Goal: Contribute content

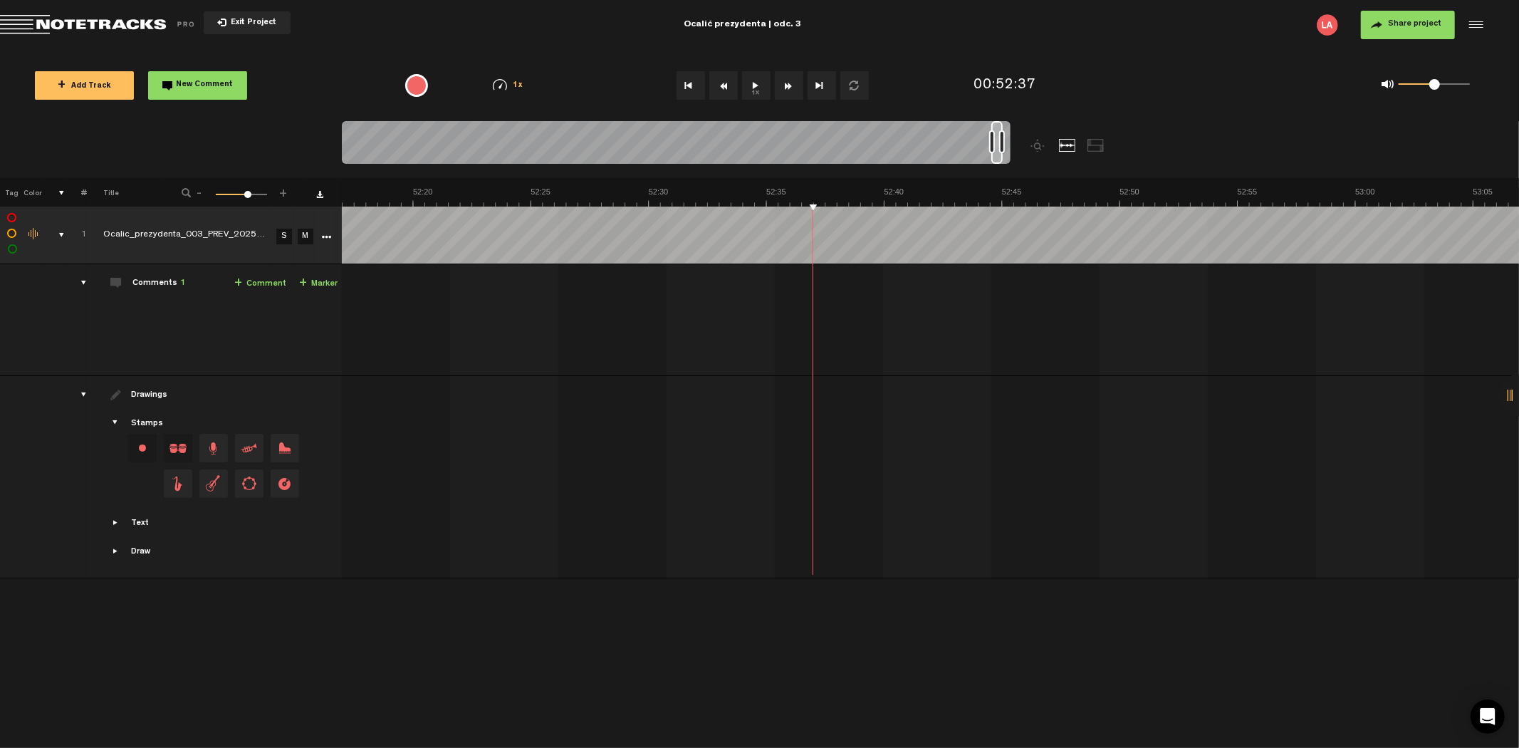
scroll to position [0, 74155]
click at [687, 80] on button "Go to beginning" at bounding box center [691, 85] width 28 height 28
click at [752, 80] on button "1x" at bounding box center [756, 85] width 28 height 28
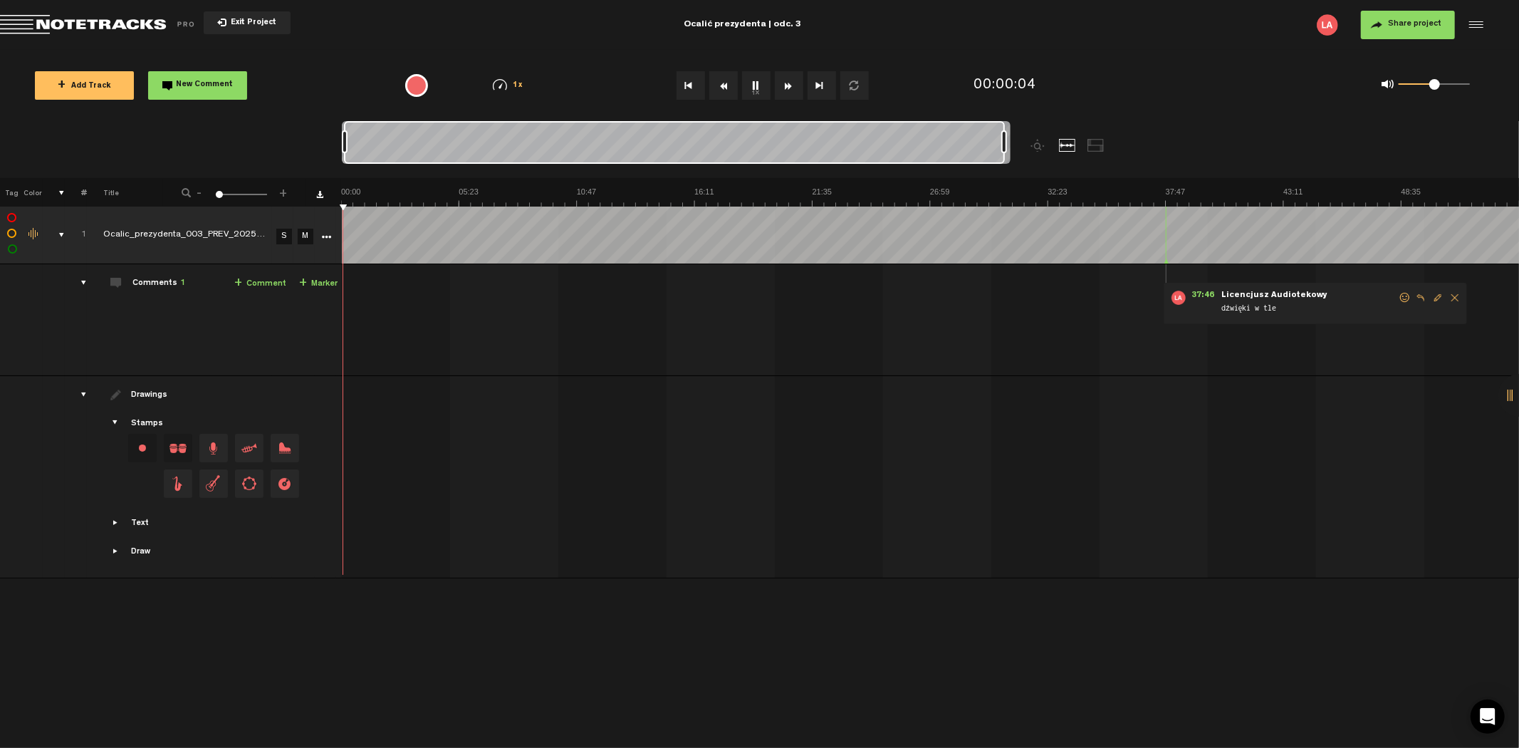
drag, startPoint x: 355, startPoint y: 139, endPoint x: 1092, endPoint y: 95, distance: 738.6
click at [1092, 50] on div "Loading... 100% + Add Track New Comment 1x 0.25x 0.5x 0.75x 1x 1.25x 1.5x 1.75x…" at bounding box center [759, 50] width 1519 height 0
drag, startPoint x: 1421, startPoint y: 84, endPoint x: 1473, endPoint y: 86, distance: 52.0
click at [1473, 86] on div "0 1 1" at bounding box center [1426, 86] width 117 height 20
click at [262, 282] on link "+ Comment" at bounding box center [260, 284] width 52 height 16
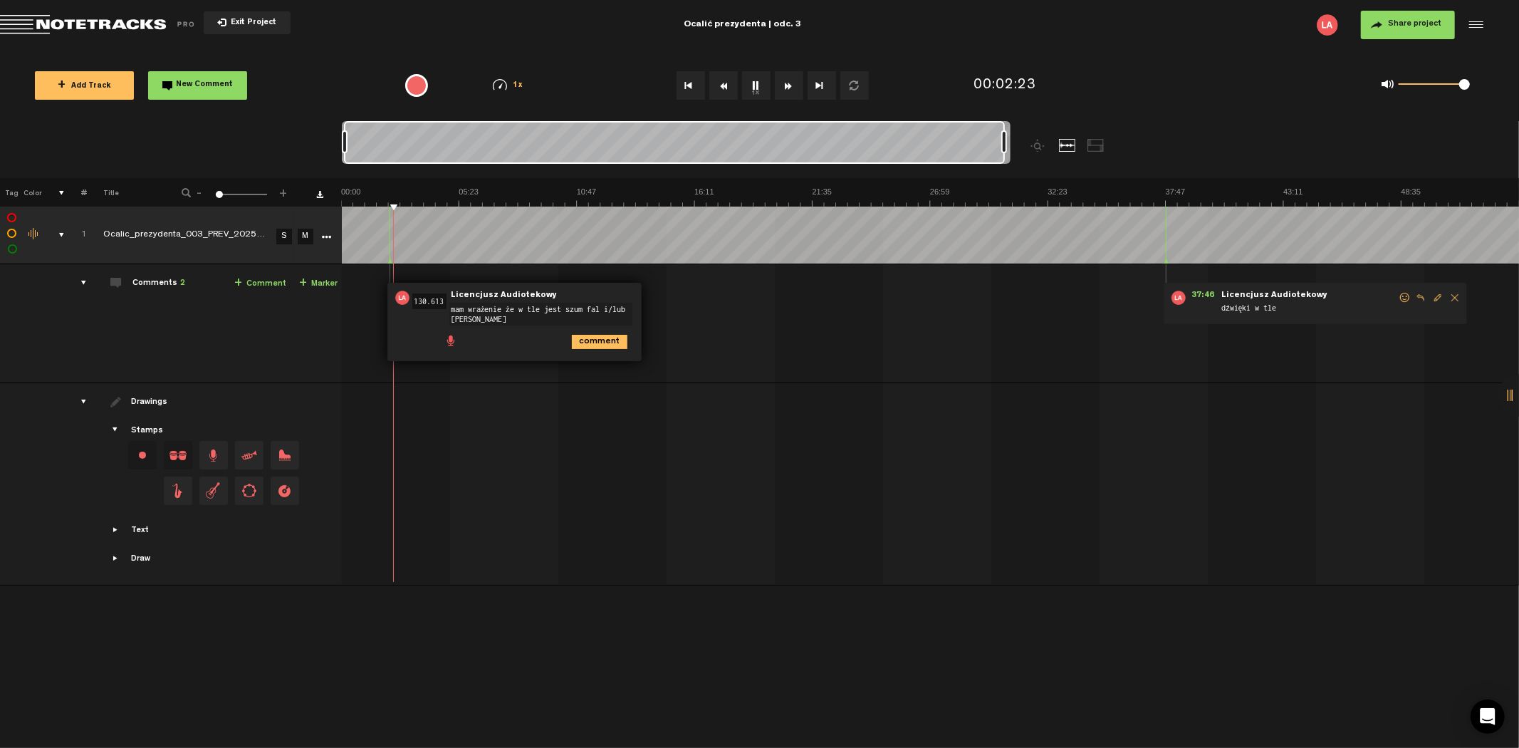
type textarea "mam wrażenie że w tle jest szum fal i/lub [PERSON_NAME]?"
click at [727, 74] on button "Rewind" at bounding box center [723, 85] width 28 height 28
click at [727, 78] on button "Rewind" at bounding box center [723, 85] width 28 height 28
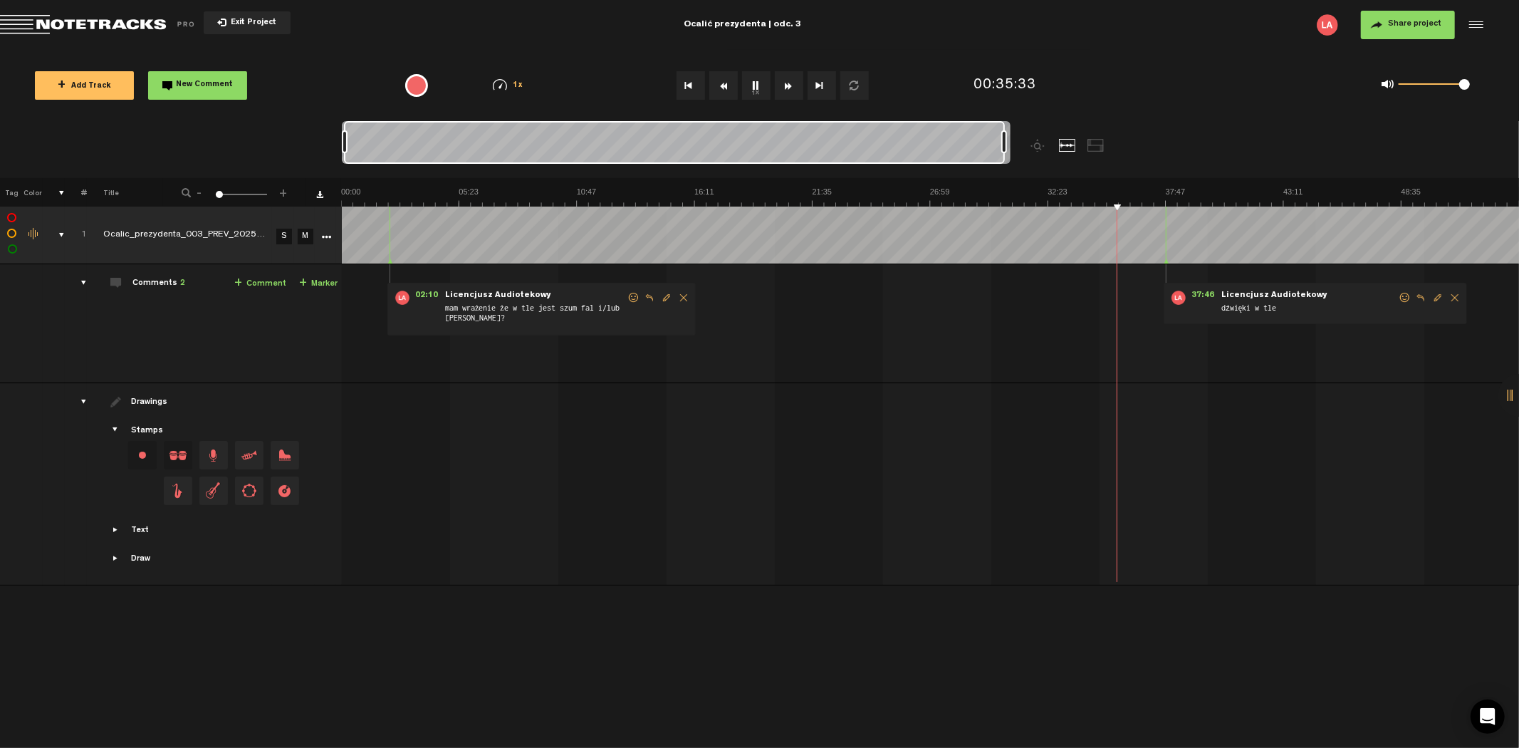
click at [727, 78] on button "Rewind" at bounding box center [723, 85] width 28 height 28
click at [727, 81] on button "Rewind" at bounding box center [723, 85] width 28 height 28
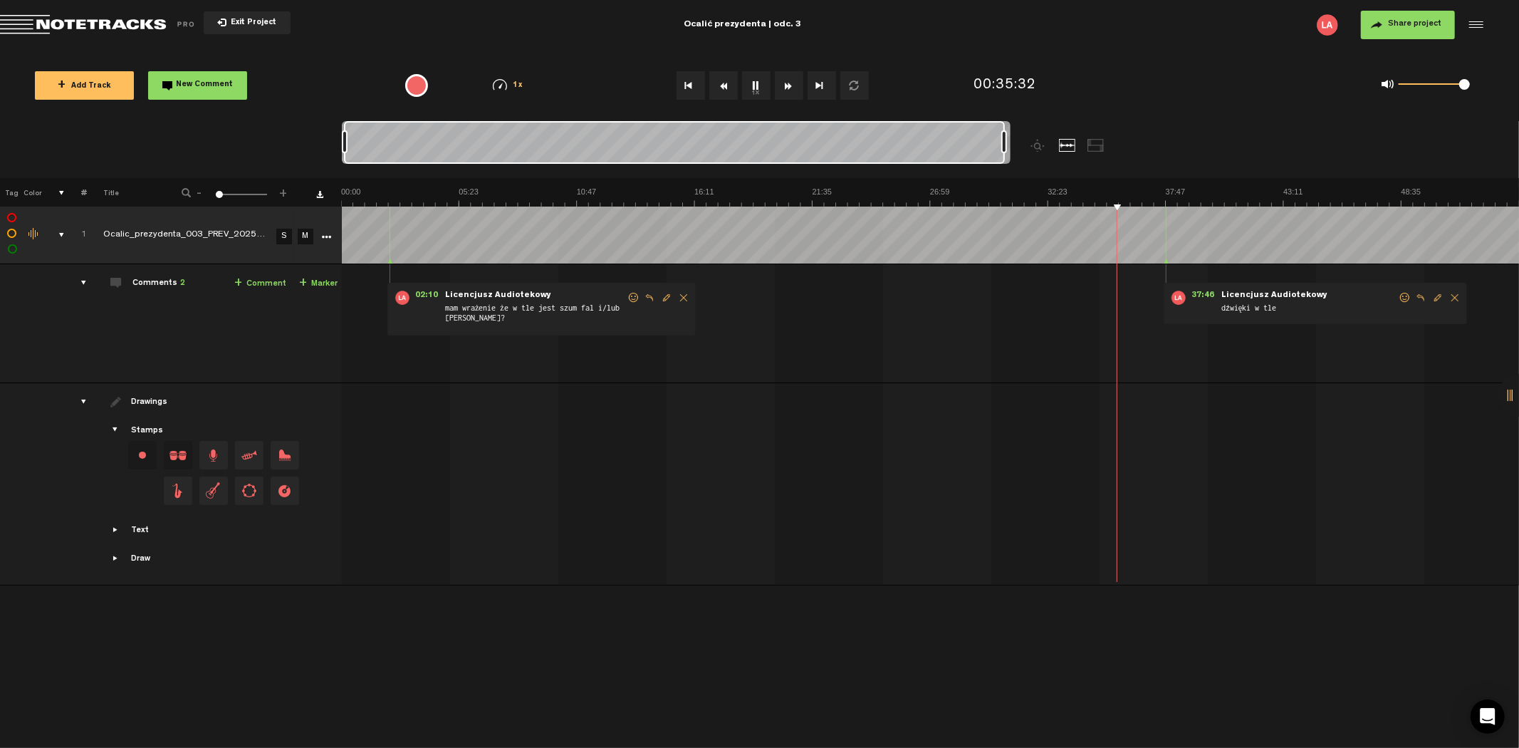
click at [727, 81] on button "Rewind" at bounding box center [723, 85] width 28 height 28
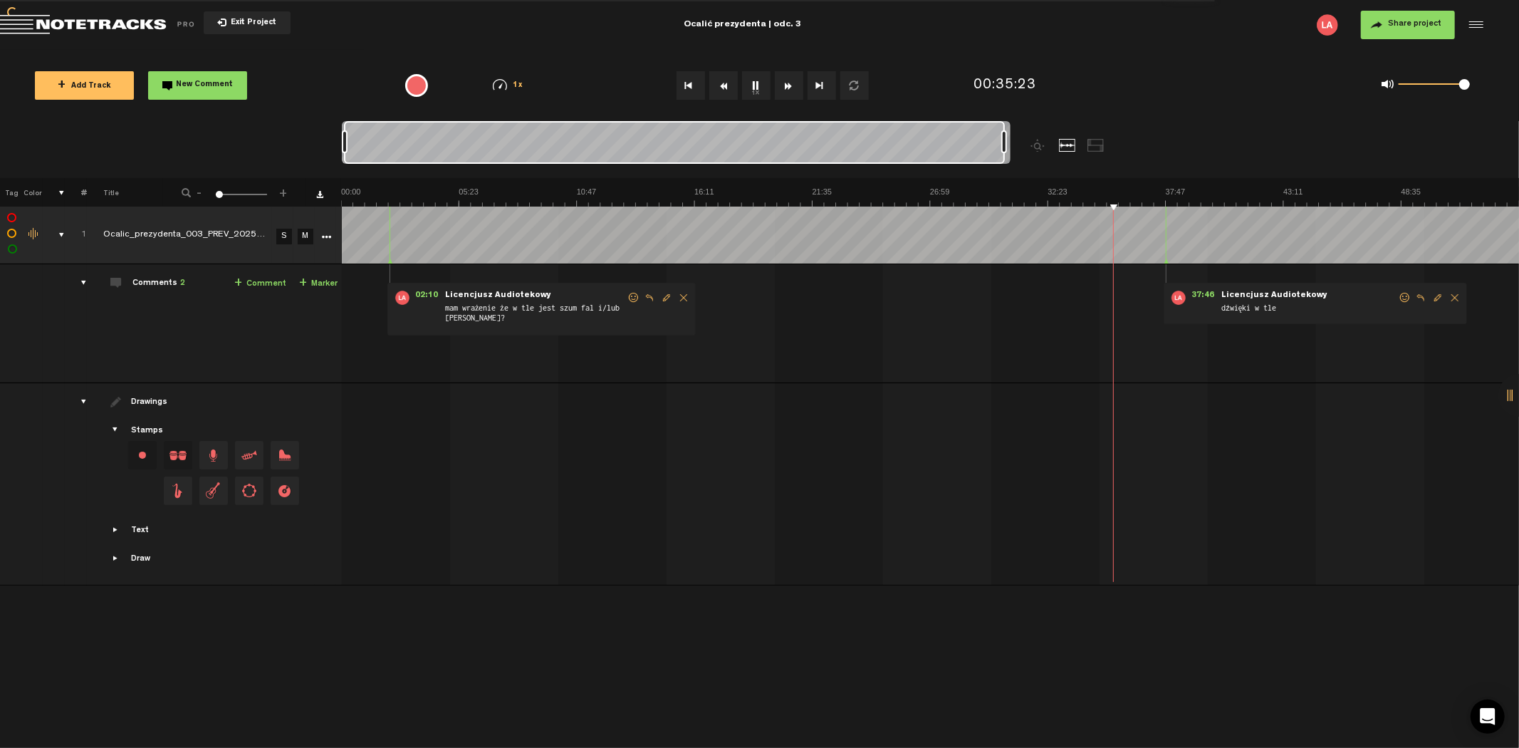
click at [727, 81] on button "Rewind" at bounding box center [723, 85] width 28 height 28
click at [732, 79] on button "Rewind" at bounding box center [723, 85] width 28 height 28
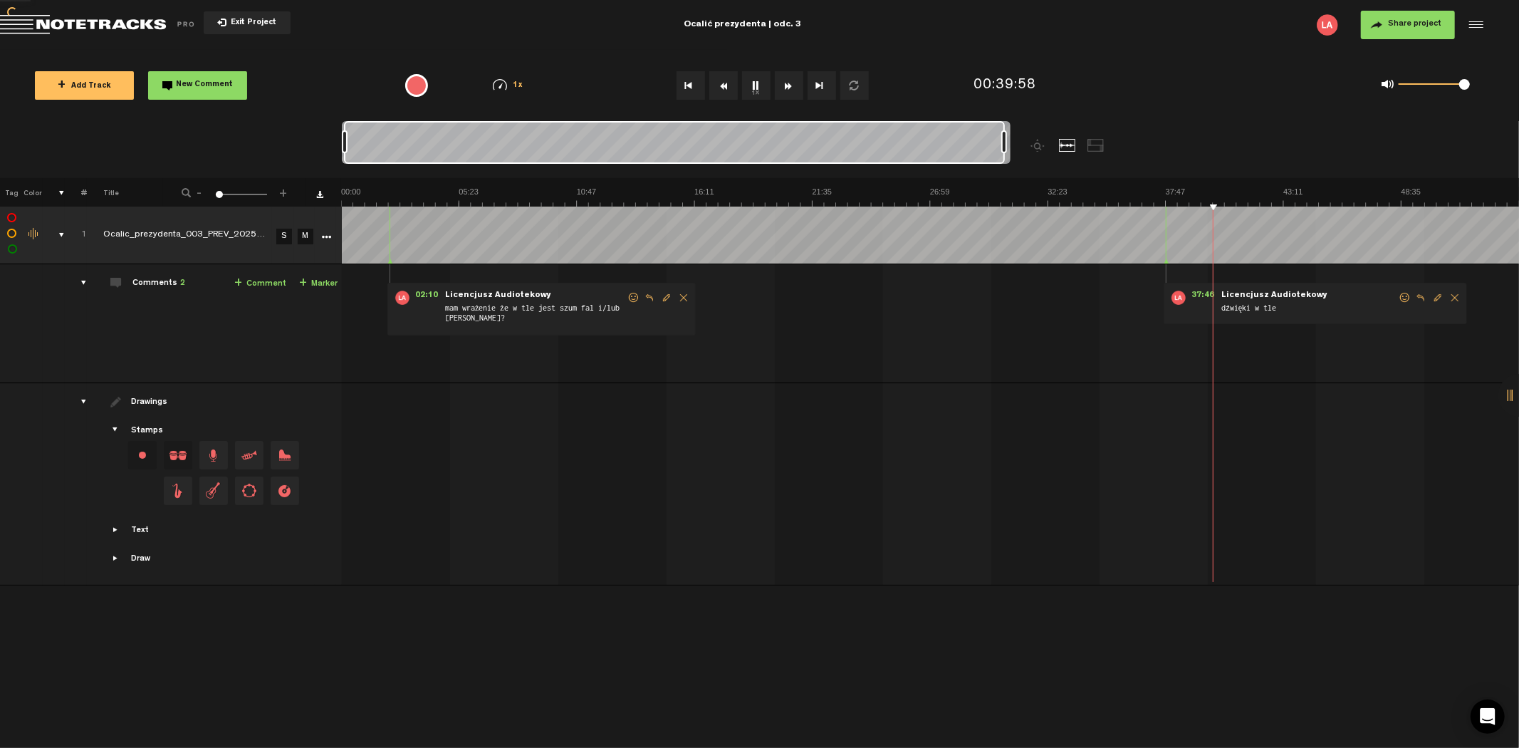
click at [732, 79] on button "Rewind" at bounding box center [723, 85] width 28 height 28
click at [729, 80] on button "Rewind" at bounding box center [723, 85] width 28 height 28
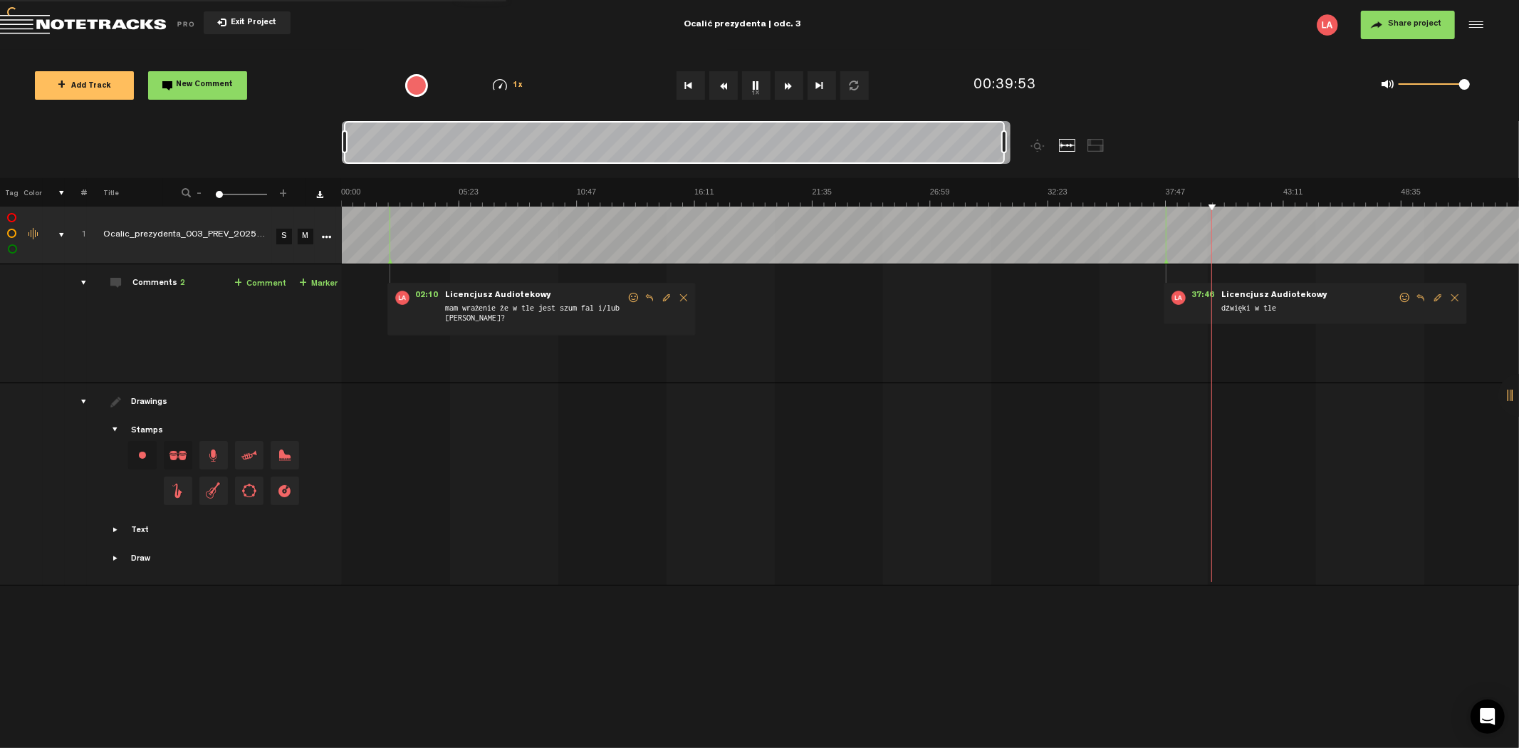
click at [729, 80] on button "Rewind" at bounding box center [723, 85] width 28 height 28
click at [723, 82] on button "Rewind" at bounding box center [723, 85] width 28 height 28
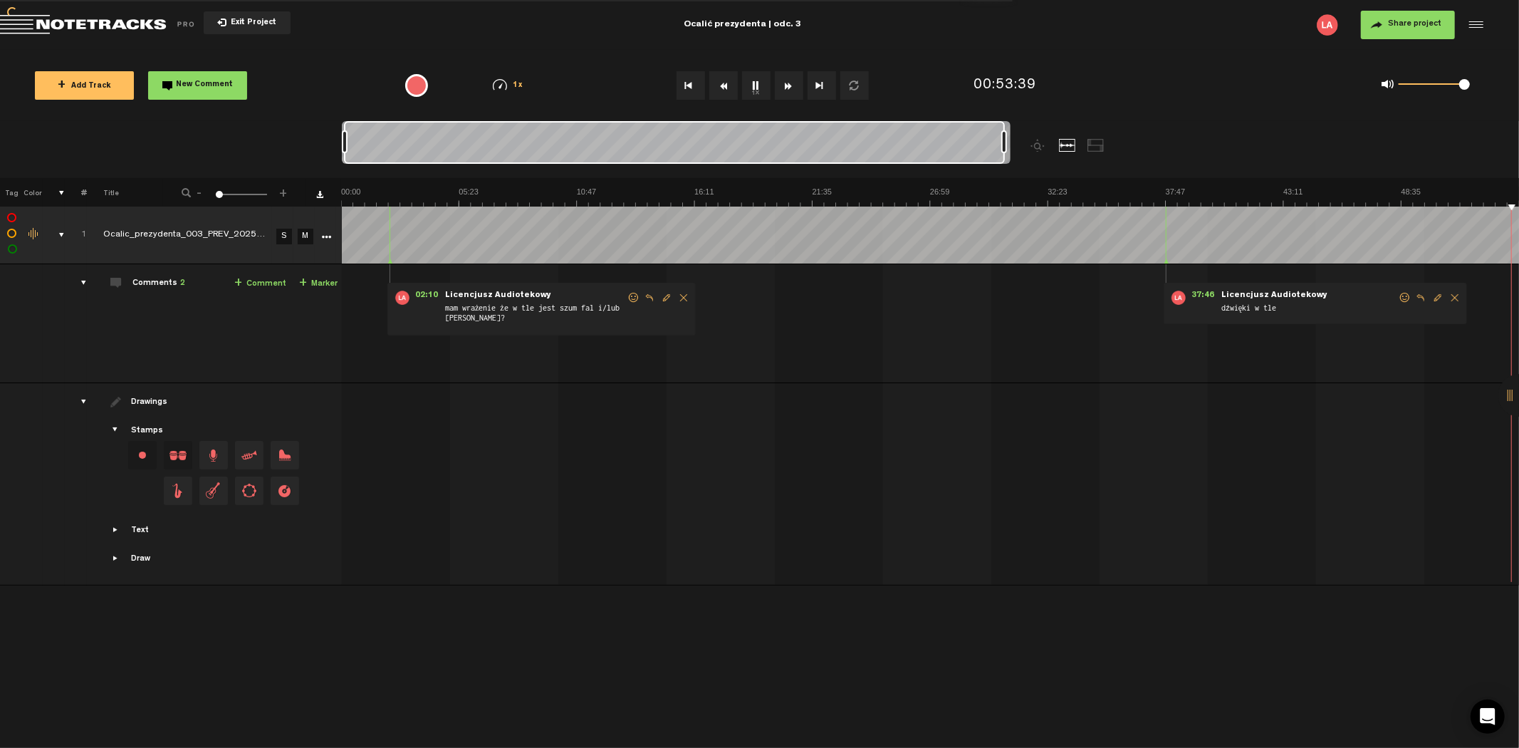
click at [723, 82] on button "Rewind" at bounding box center [723, 85] width 28 height 28
click at [278, 286] on link "+ Comment" at bounding box center [260, 284] width 52 height 16
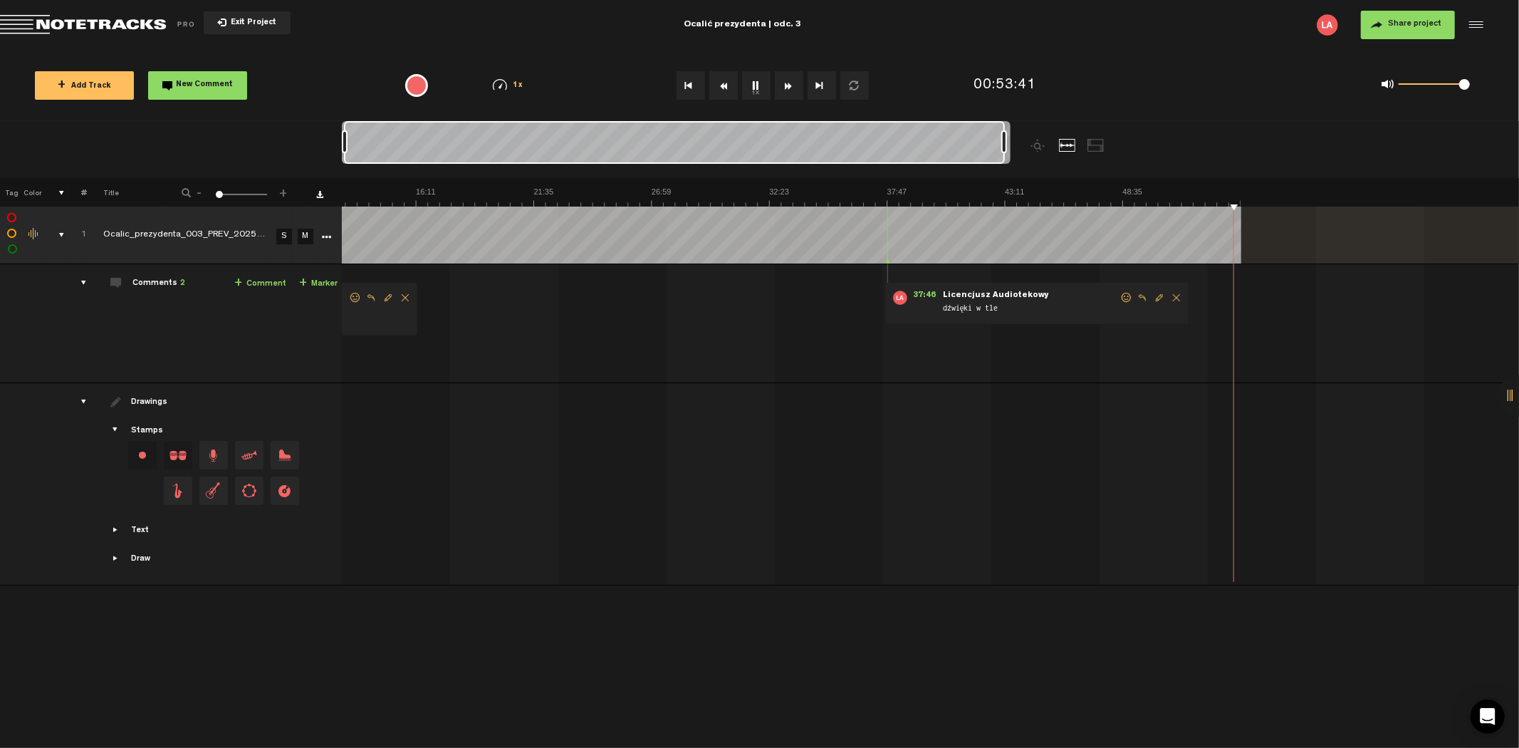
scroll to position [0, 279]
type textarea "r"
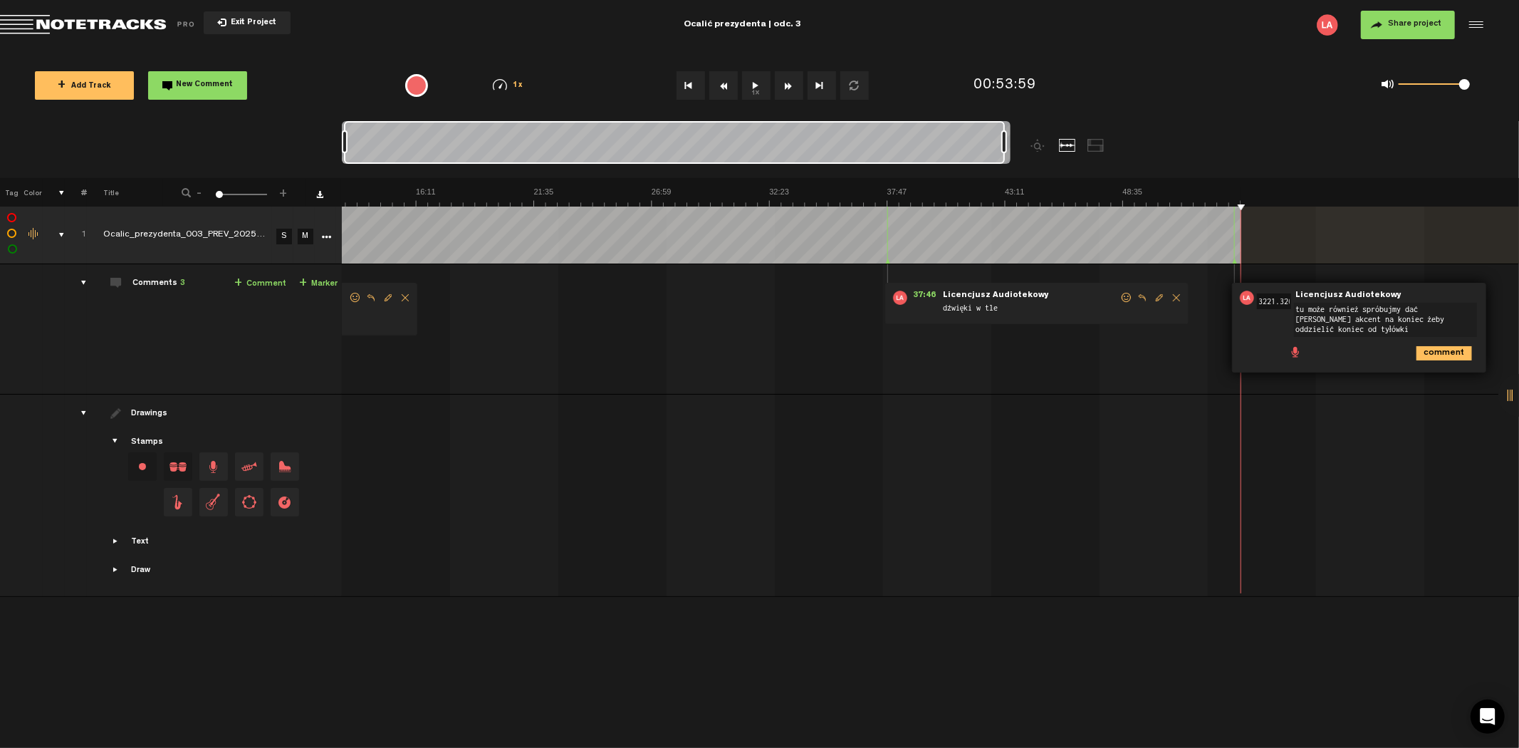
type textarea "tu może również spróbujmy dać [PERSON_NAME] akcent na koniec żeby oddzielić kon…"
click at [247, 15] on button "Exit Project" at bounding box center [247, 22] width 87 height 23
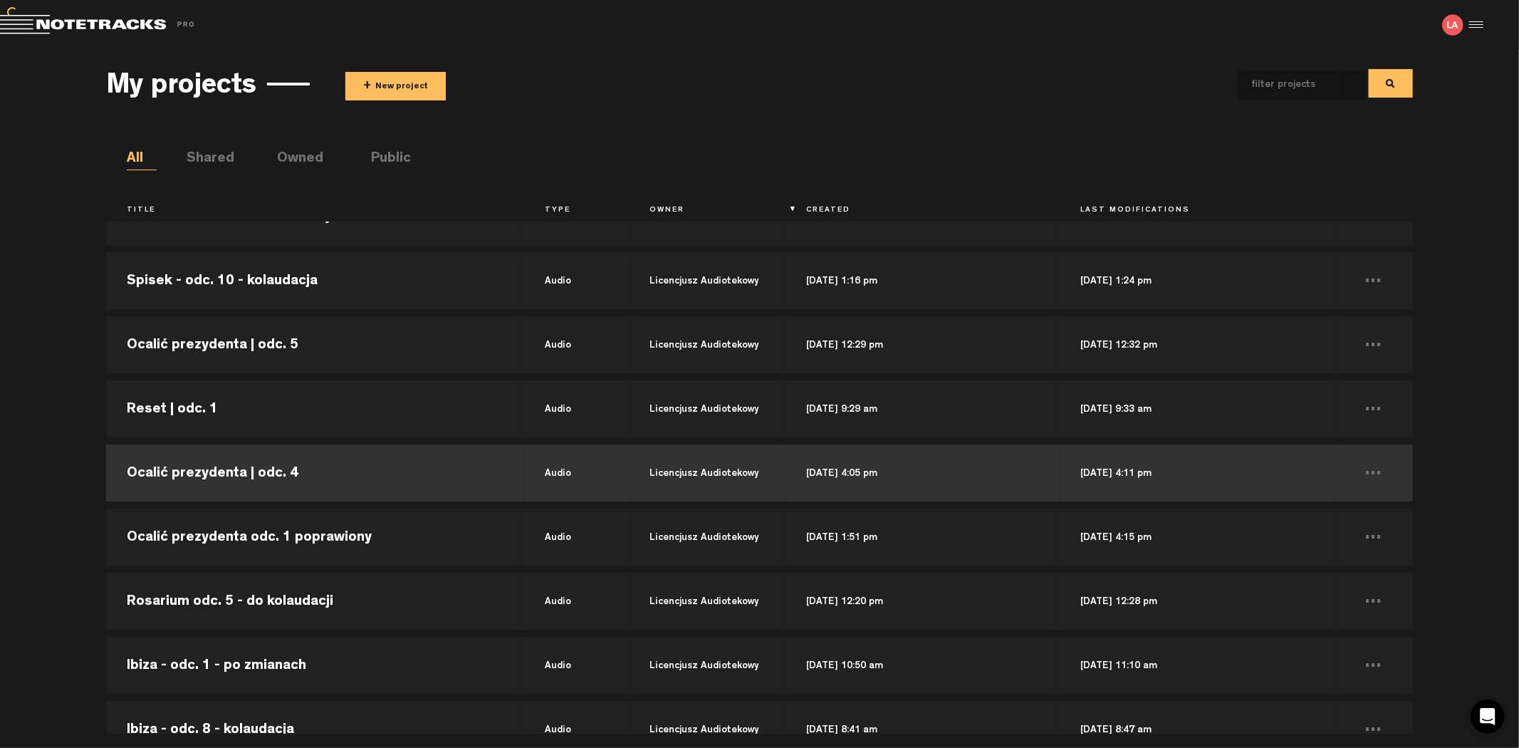
scroll to position [79, 0]
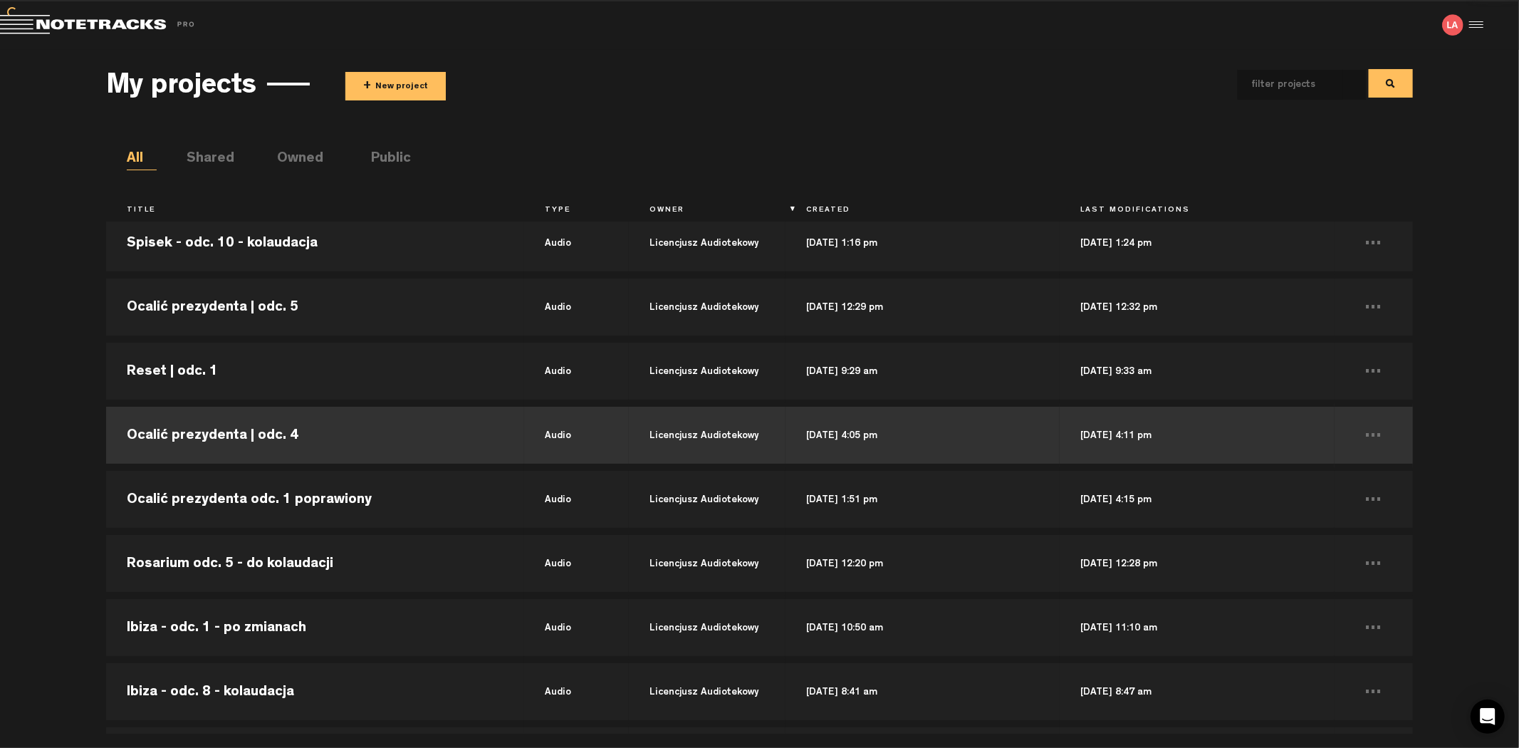
click at [360, 440] on td "Ocalić prezydenta | odc. 4" at bounding box center [315, 435] width 418 height 64
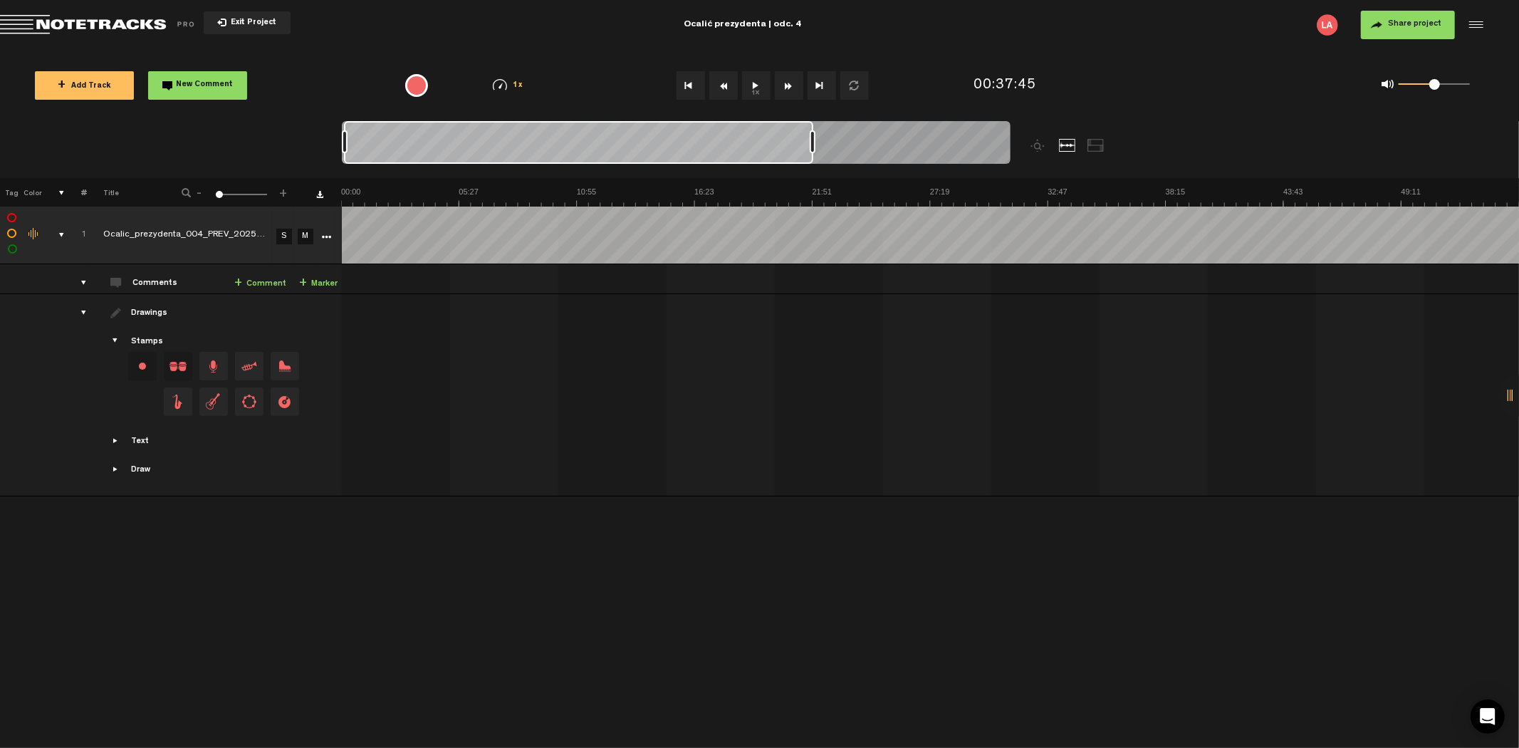
drag, startPoint x: 802, startPoint y: 138, endPoint x: 232, endPoint y: 145, distance: 570.6
click at [232, 145] on nt-zoom-navigation-bar at bounding box center [759, 149] width 1519 height 57
drag, startPoint x: 812, startPoint y: 140, endPoint x: 1058, endPoint y: 140, distance: 245.8
click at [1058, 140] on div at bounding box center [760, 149] width 836 height 57
click at [761, 79] on button "1x" at bounding box center [756, 85] width 28 height 28
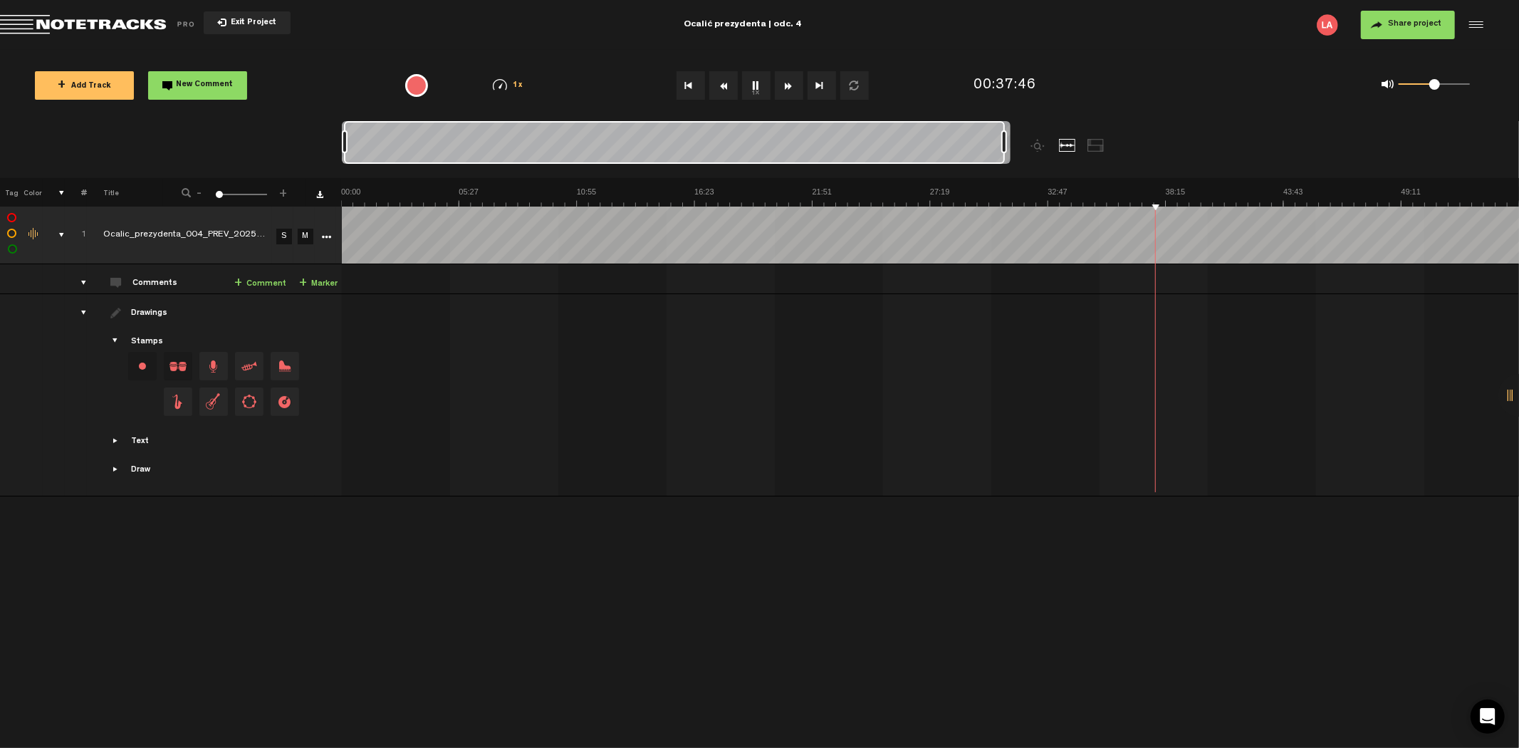
click at [695, 82] on button "Go to beginning" at bounding box center [691, 85] width 28 height 28
click at [786, 85] on button "Fast Forward" at bounding box center [789, 85] width 28 height 28
click at [759, 85] on button "1x" at bounding box center [756, 85] width 28 height 28
click at [760, 83] on button "1x" at bounding box center [756, 85] width 28 height 28
